Goal: Task Accomplishment & Management: Use online tool/utility

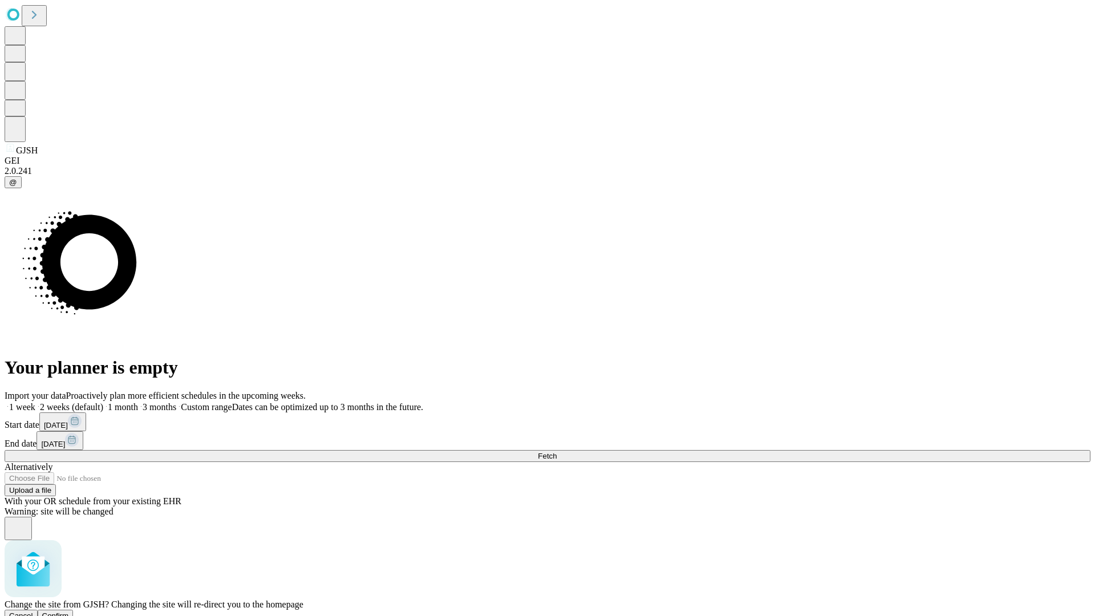
click at [69, 611] on span "Confirm" at bounding box center [55, 615] width 27 height 9
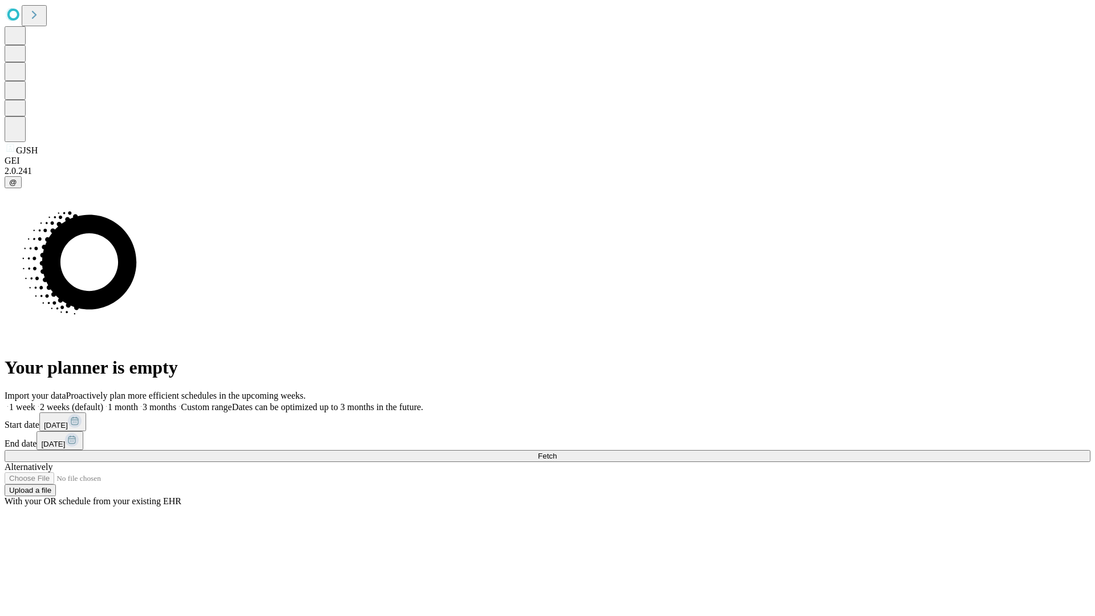
click at [35, 402] on label "1 week" at bounding box center [20, 407] width 31 height 10
click at [556, 452] on span "Fetch" at bounding box center [547, 456] width 19 height 9
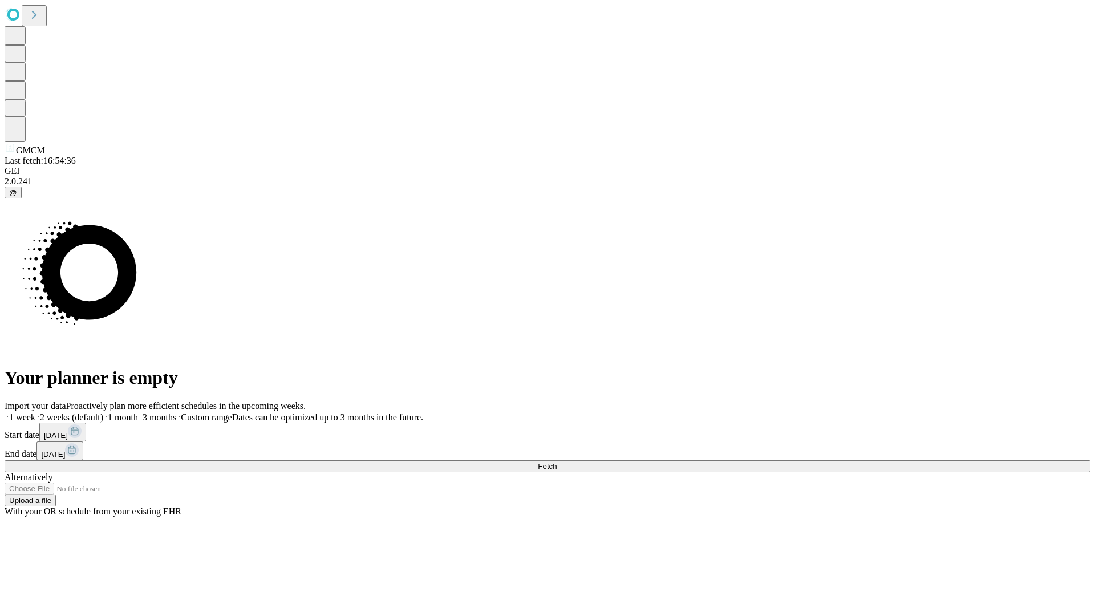
click at [35, 412] on label "1 week" at bounding box center [20, 417] width 31 height 10
click at [556, 462] on span "Fetch" at bounding box center [547, 466] width 19 height 9
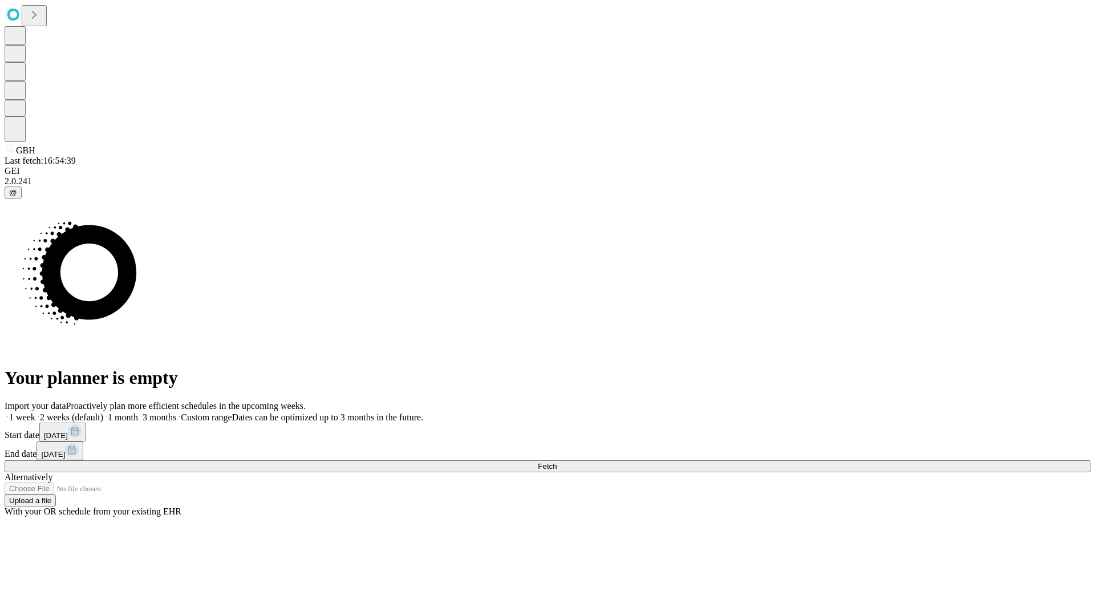
click at [35, 412] on label "1 week" at bounding box center [20, 417] width 31 height 10
click at [556, 462] on span "Fetch" at bounding box center [547, 466] width 19 height 9
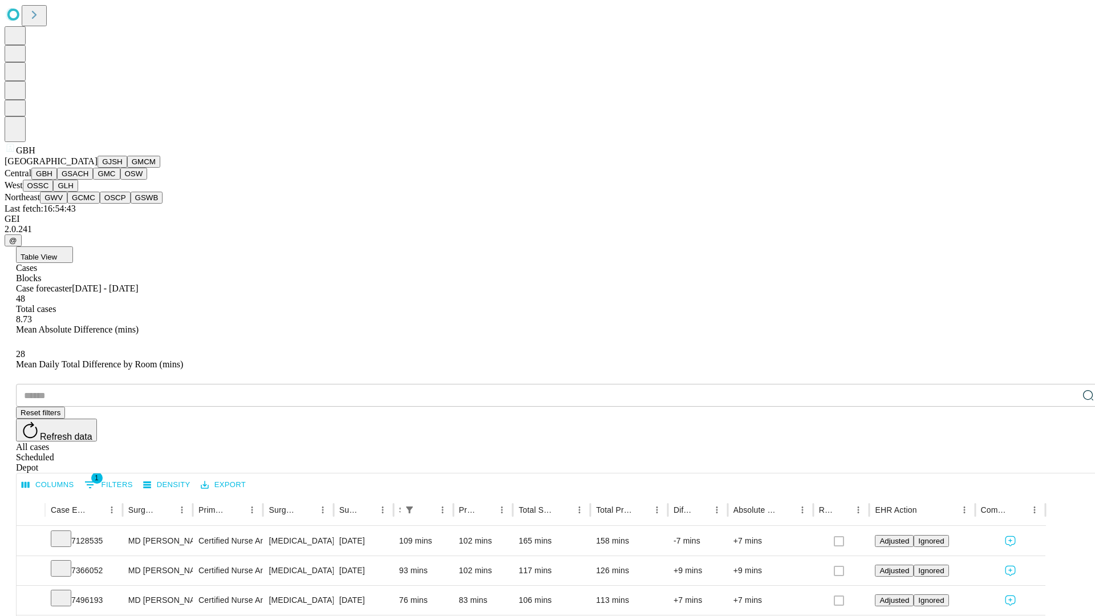
click at [88, 180] on button "GSACH" at bounding box center [75, 174] width 36 height 12
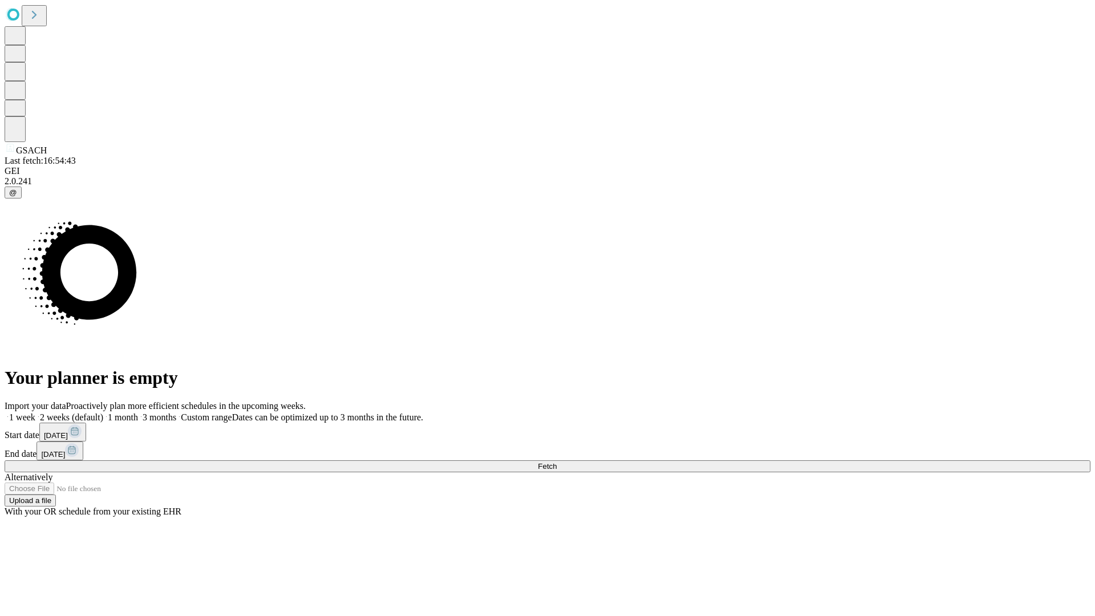
click at [35, 412] on label "1 week" at bounding box center [20, 417] width 31 height 10
click at [556, 462] on span "Fetch" at bounding box center [547, 466] width 19 height 9
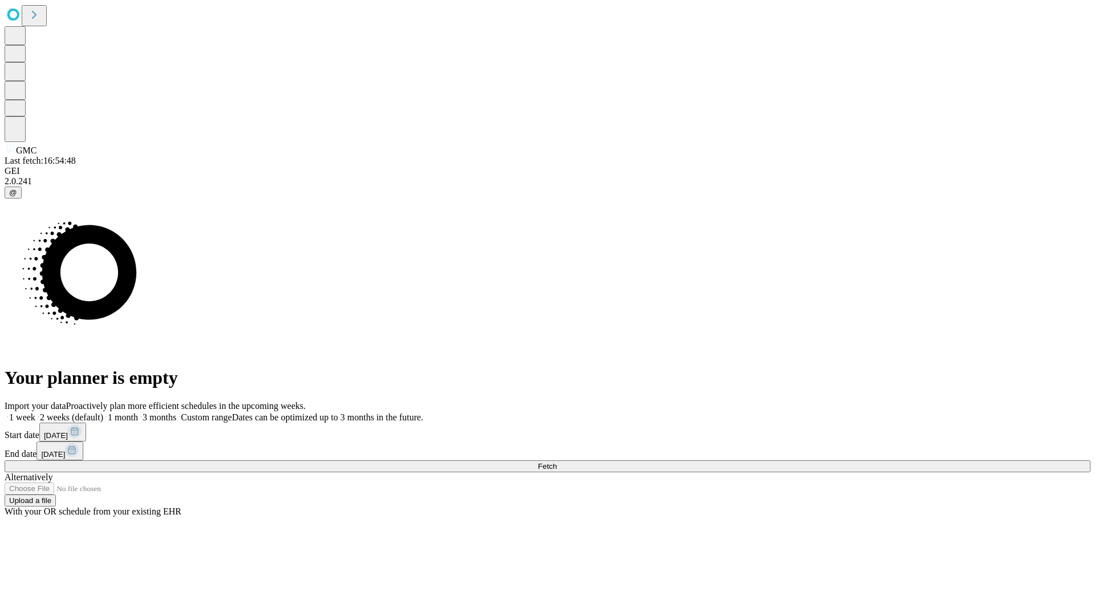
click at [35, 412] on label "1 week" at bounding box center [20, 417] width 31 height 10
click at [556, 462] on span "Fetch" at bounding box center [547, 466] width 19 height 9
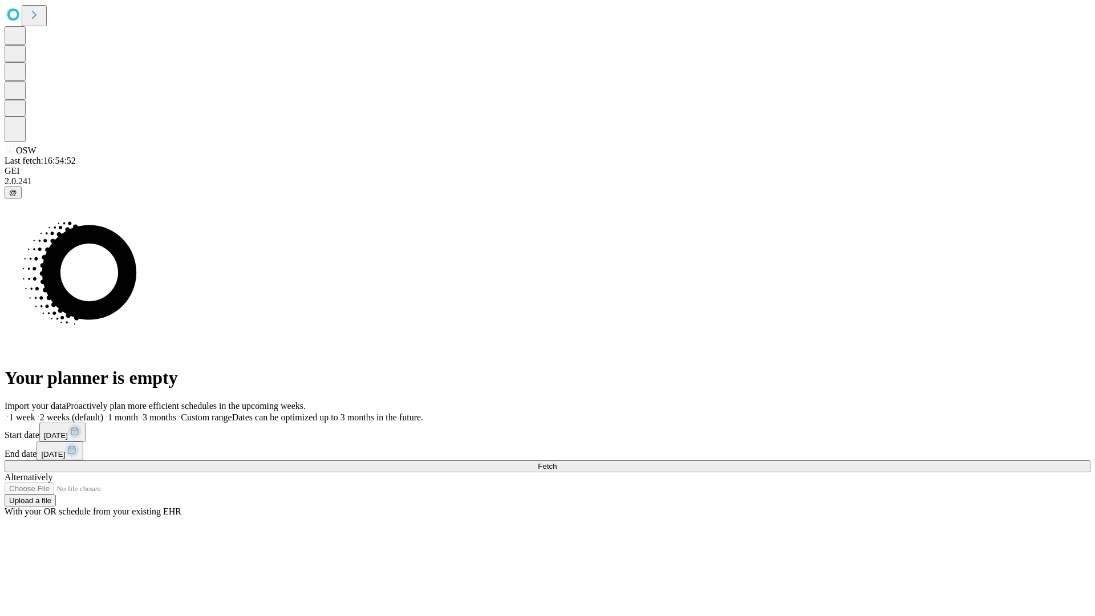
click at [556, 462] on span "Fetch" at bounding box center [547, 466] width 19 height 9
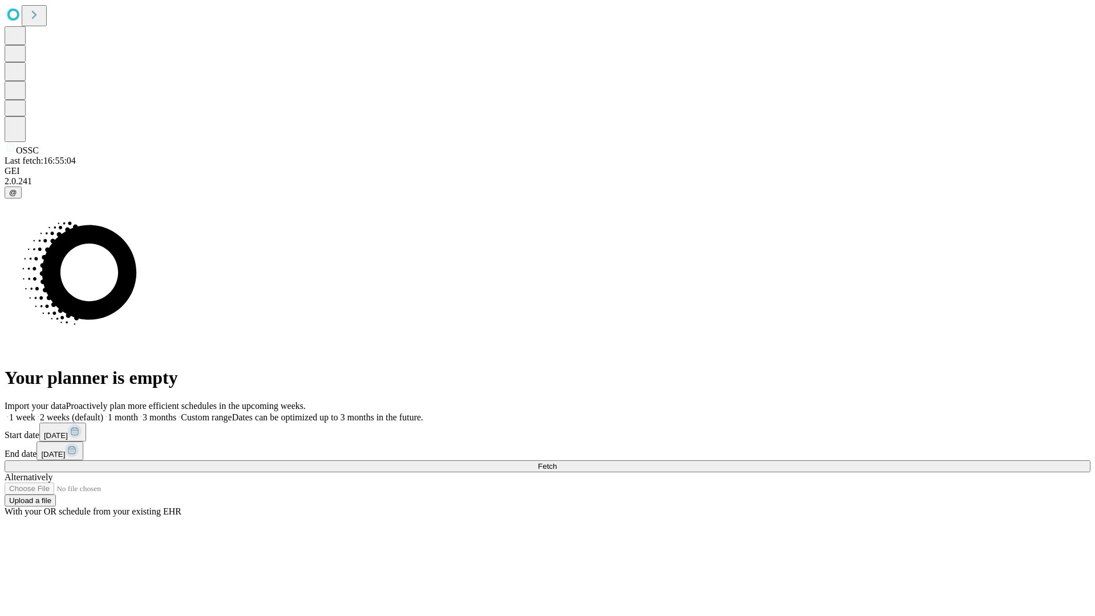
click at [35, 412] on label "1 week" at bounding box center [20, 417] width 31 height 10
click at [556, 462] on span "Fetch" at bounding box center [547, 466] width 19 height 9
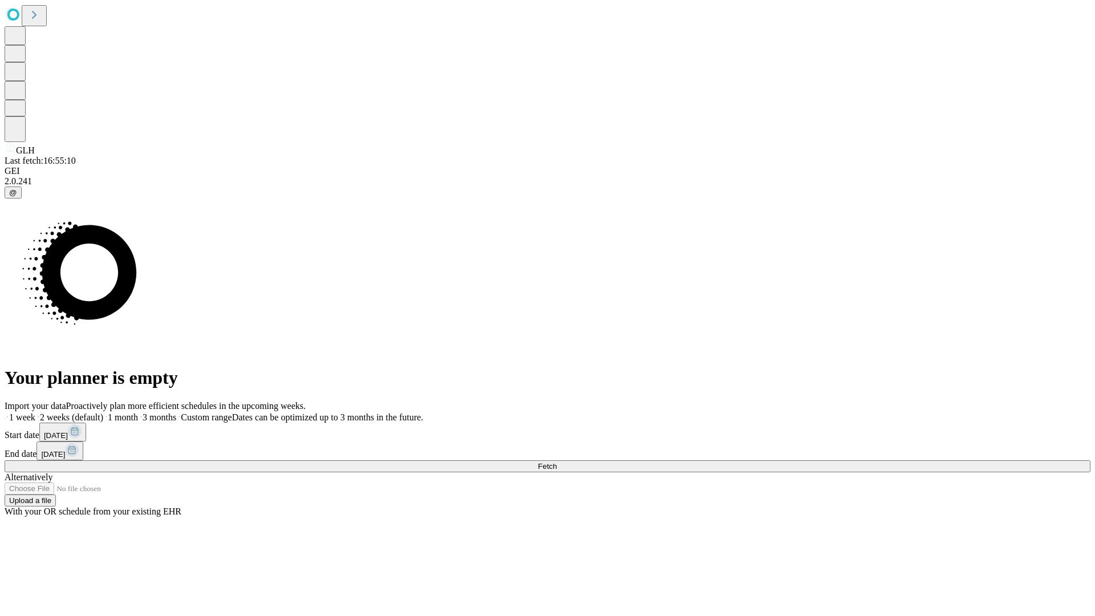
click at [35, 412] on label "1 week" at bounding box center [20, 417] width 31 height 10
click at [556, 462] on span "Fetch" at bounding box center [547, 466] width 19 height 9
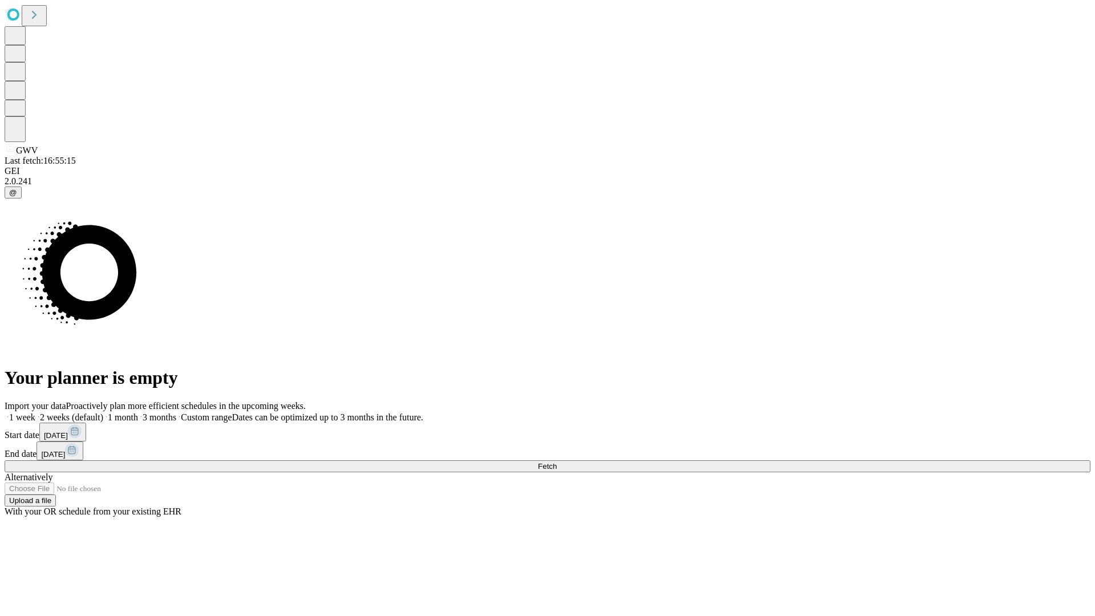
click at [35, 412] on label "1 week" at bounding box center [20, 417] width 31 height 10
click at [556, 462] on span "Fetch" at bounding box center [547, 466] width 19 height 9
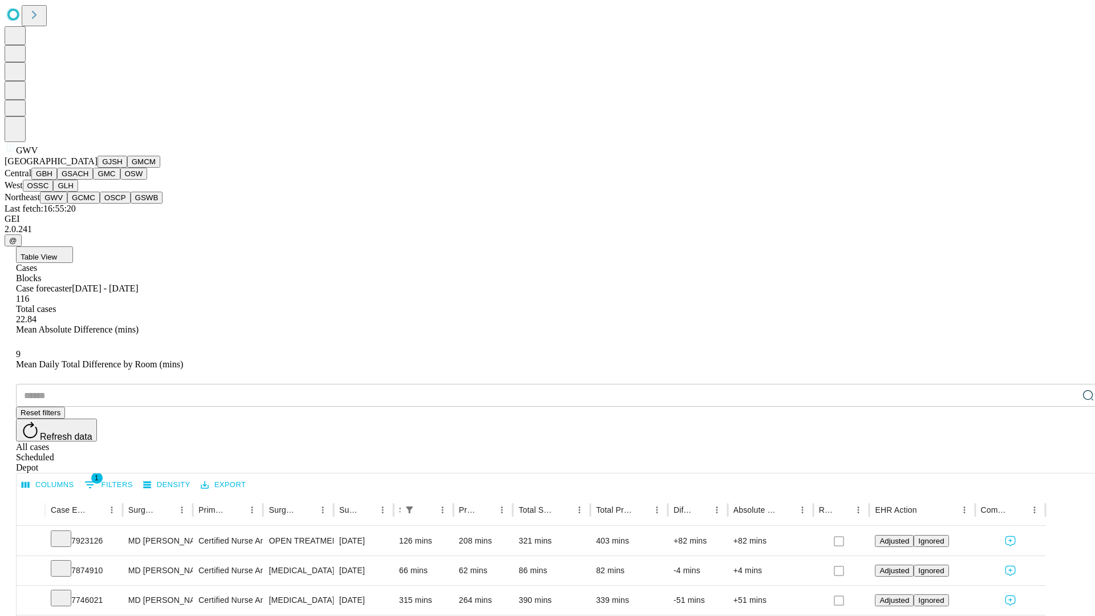
click at [88, 204] on button "GCMC" at bounding box center [83, 198] width 33 height 12
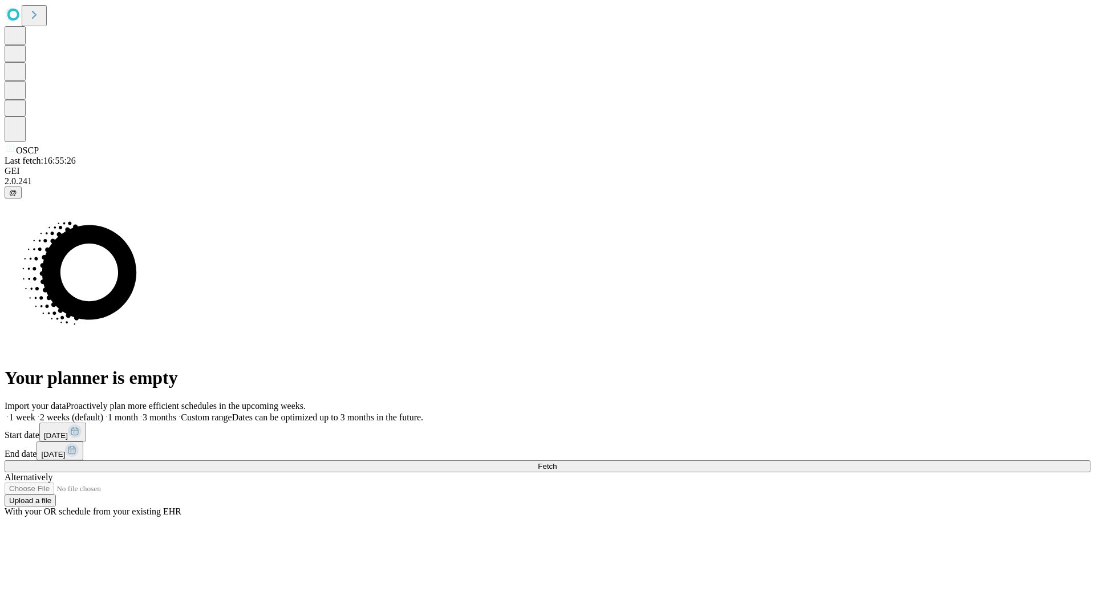
click at [35, 412] on label "1 week" at bounding box center [20, 417] width 31 height 10
click at [556, 462] on span "Fetch" at bounding box center [547, 466] width 19 height 9
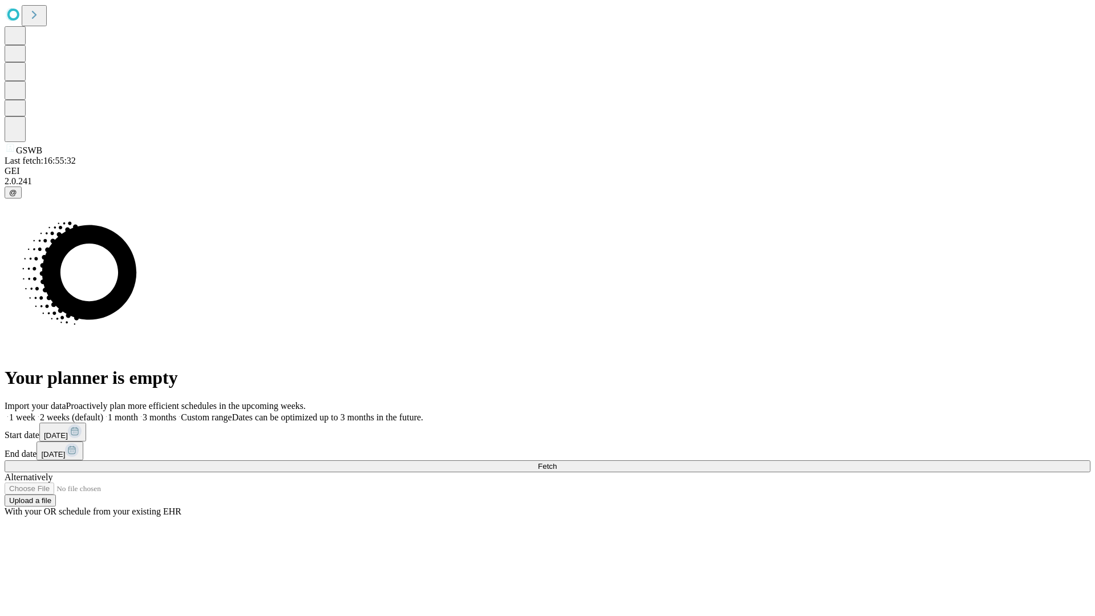
click at [35, 412] on label "1 week" at bounding box center [20, 417] width 31 height 10
click at [556, 462] on span "Fetch" at bounding box center [547, 466] width 19 height 9
